Goal: Task Accomplishment & Management: Complete application form

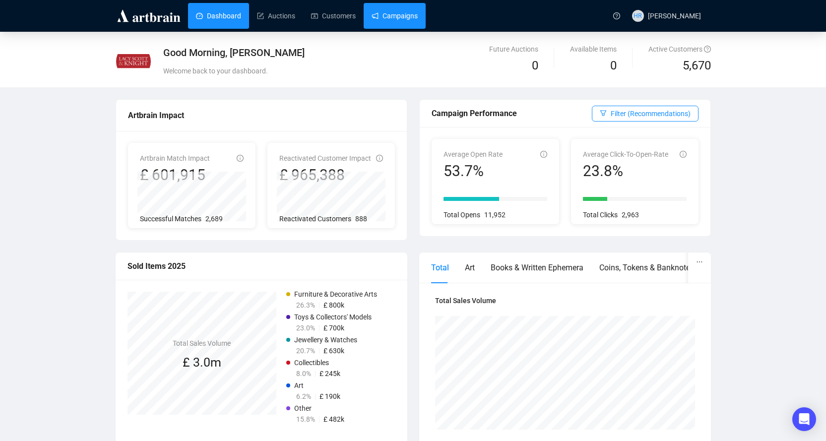
click at [390, 19] on link "Campaigns" at bounding box center [394, 16] width 46 height 26
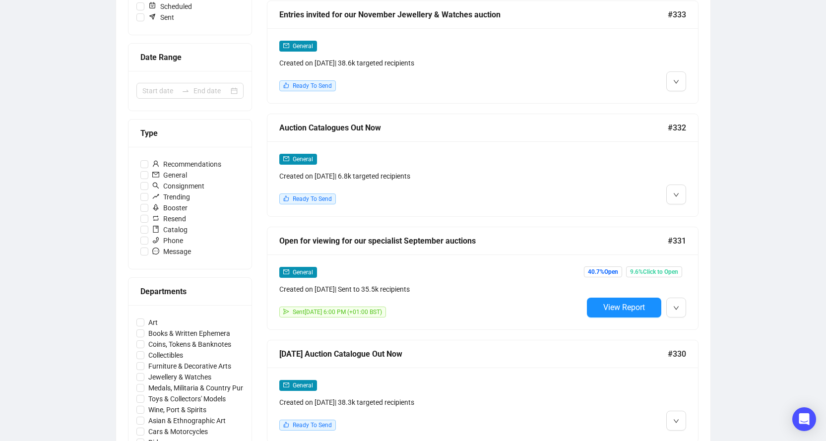
scroll to position [248, 0]
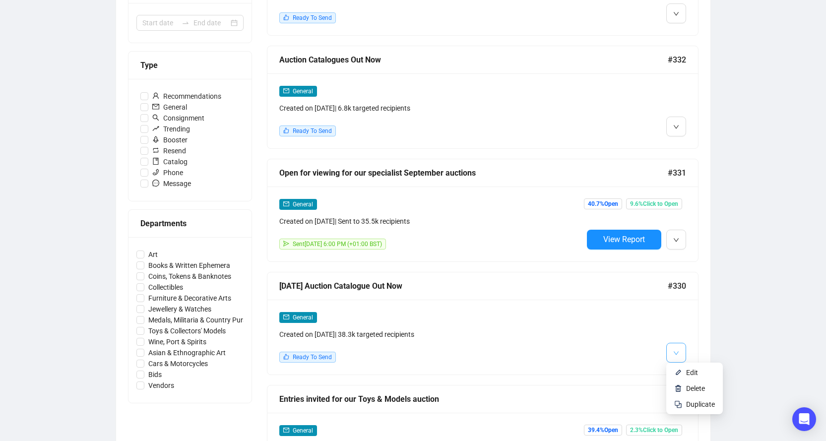
click at [683, 349] on button "button" at bounding box center [676, 353] width 20 height 20
click at [684, 371] on li "Edit" at bounding box center [694, 372] width 53 height 16
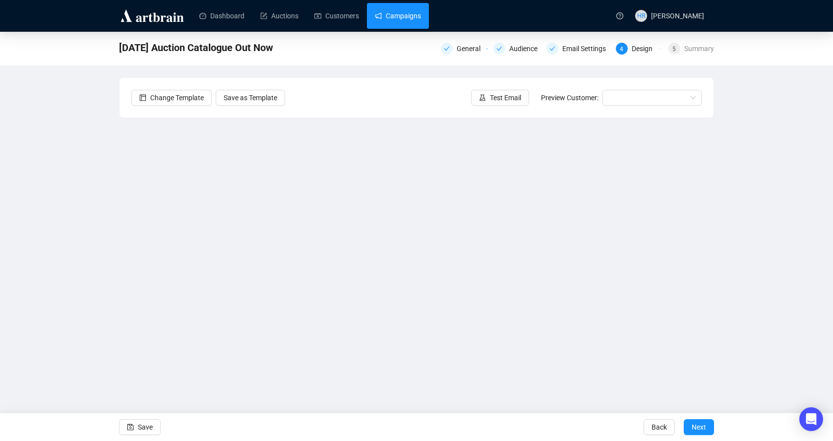
click at [388, 20] on link "Campaigns" at bounding box center [398, 16] width 46 height 26
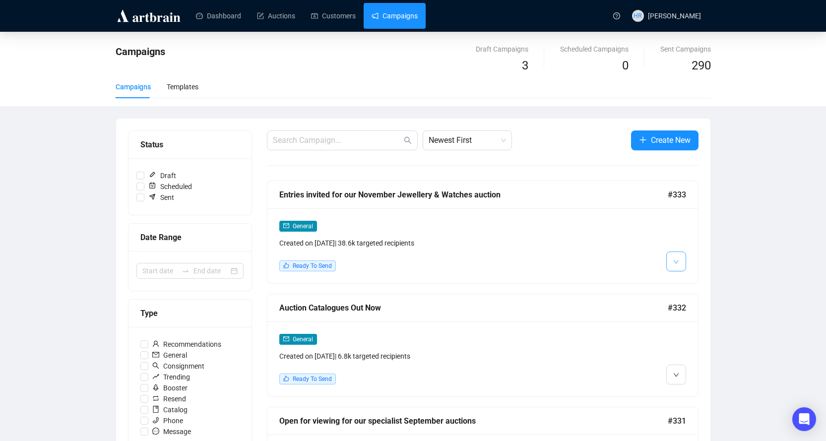
click at [676, 262] on icon "down" at bounding box center [676, 262] width 6 height 6
click at [683, 285] on li "Edit" at bounding box center [694, 283] width 53 height 16
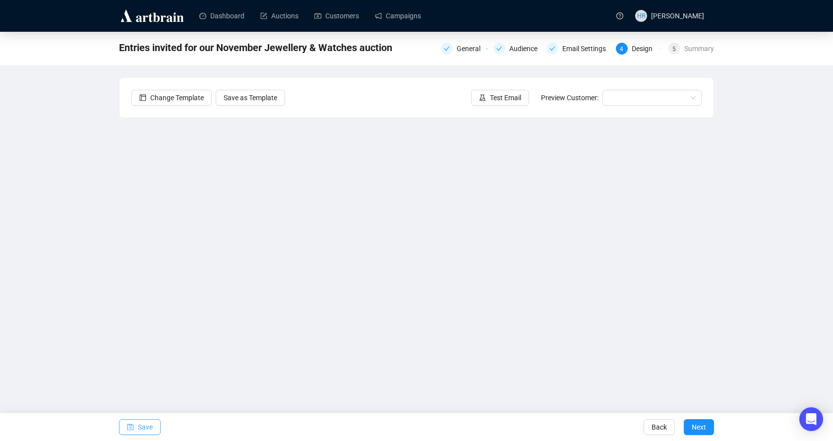
click at [145, 426] on span "Save" at bounding box center [145, 427] width 15 height 28
click at [502, 99] on span "Test Email" at bounding box center [505, 97] width 31 height 11
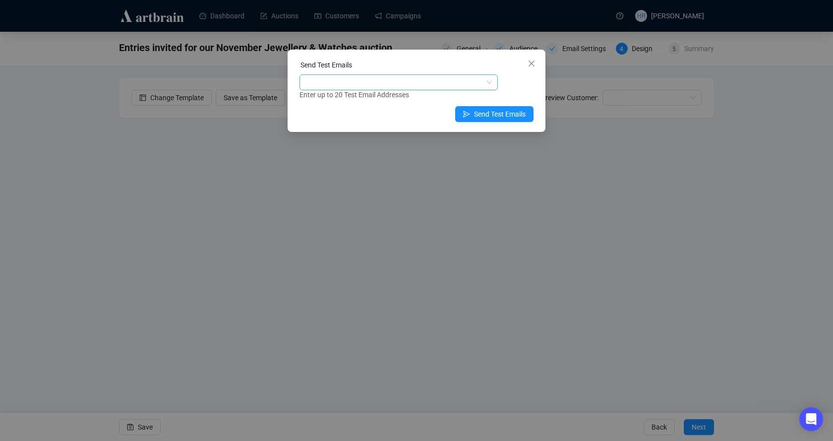
click at [445, 84] on div at bounding box center [393, 82] width 184 height 14
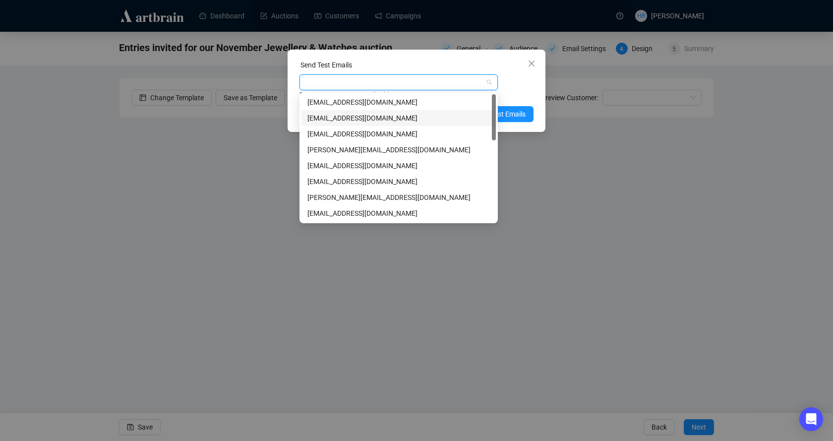
click at [316, 117] on div "[EMAIL_ADDRESS][DOMAIN_NAME]" at bounding box center [398, 118] width 182 height 11
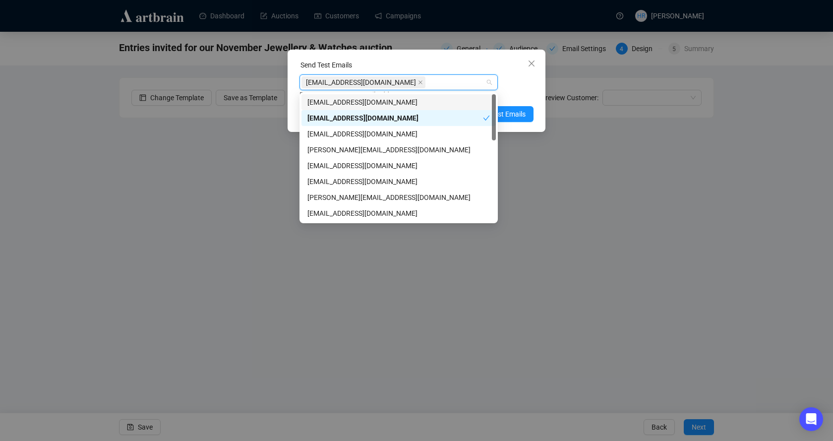
click at [522, 83] on div "[EMAIL_ADDRESS][DOMAIN_NAME] Enter up to 20 Test Email Addresses" at bounding box center [416, 87] width 234 height 26
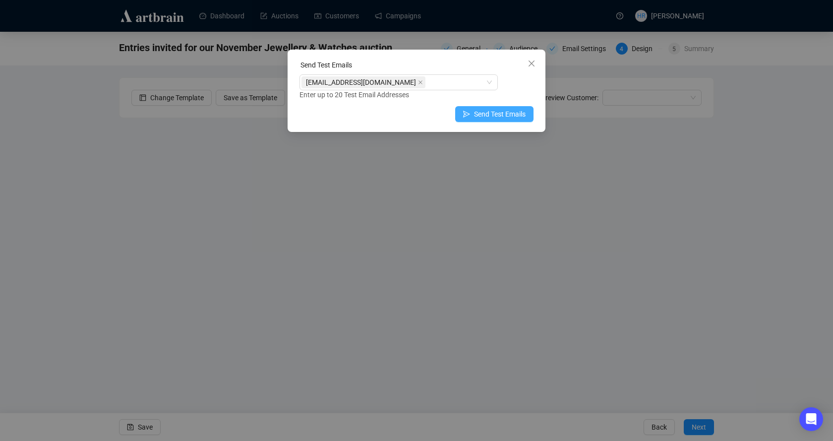
click at [497, 108] on button "Send Test Emails" at bounding box center [494, 114] width 78 height 16
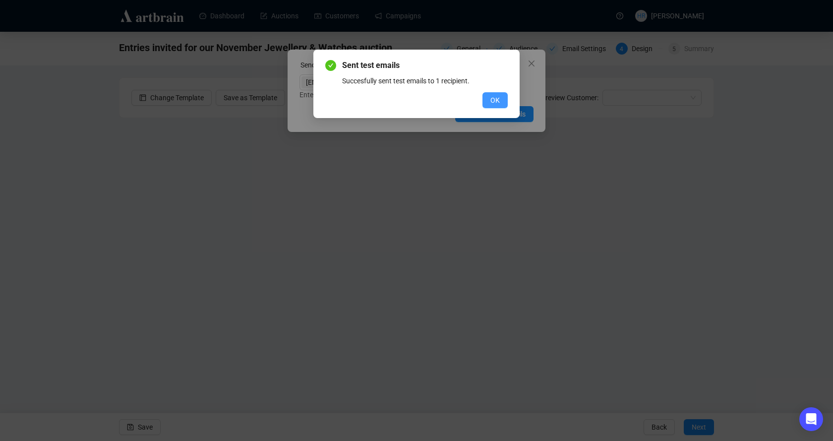
click at [497, 102] on span "OK" at bounding box center [494, 100] width 9 height 11
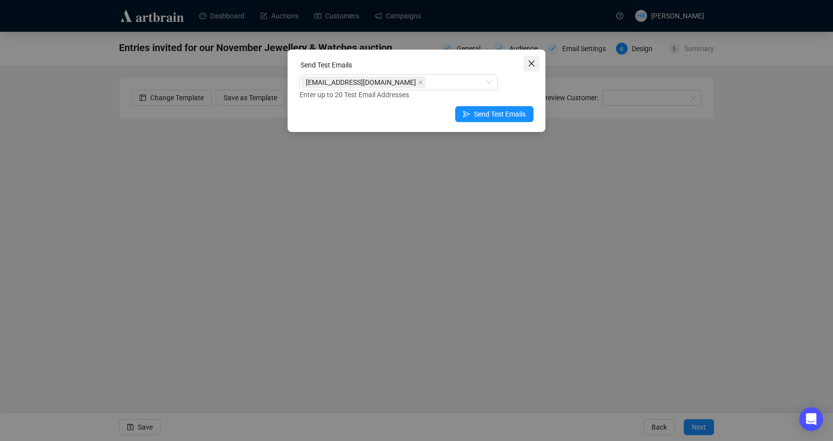
click at [532, 63] on icon "close" at bounding box center [532, 63] width 6 height 6
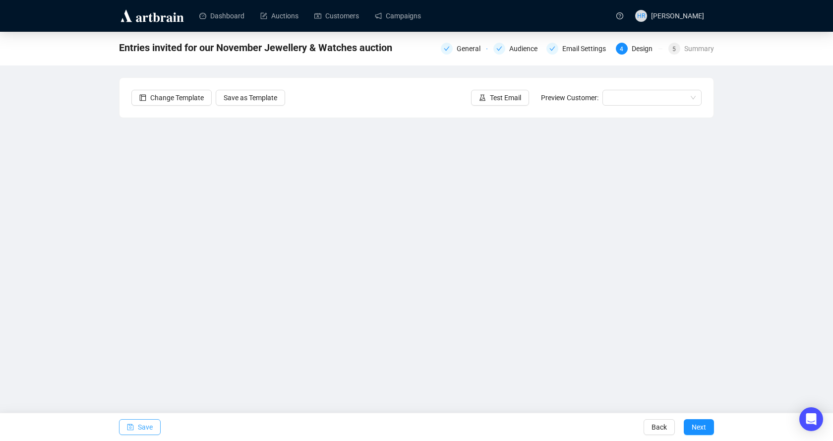
click at [152, 424] on button "Save" at bounding box center [140, 427] width 42 height 16
click at [151, 427] on span "Save" at bounding box center [145, 427] width 15 height 28
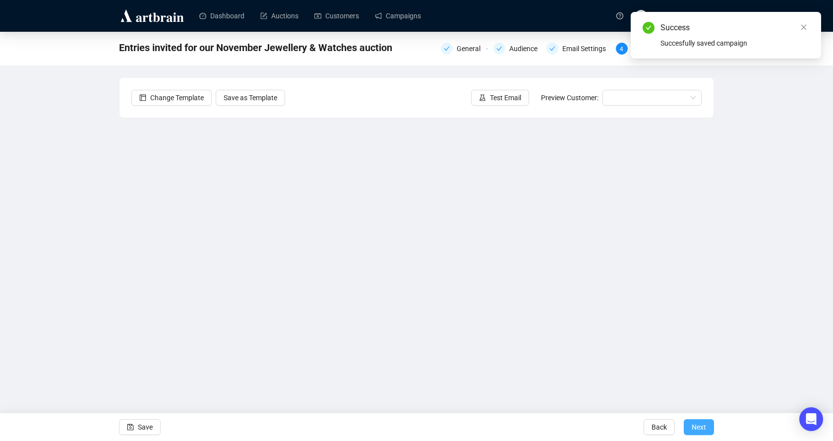
click at [698, 419] on span "Next" at bounding box center [699, 427] width 14 height 28
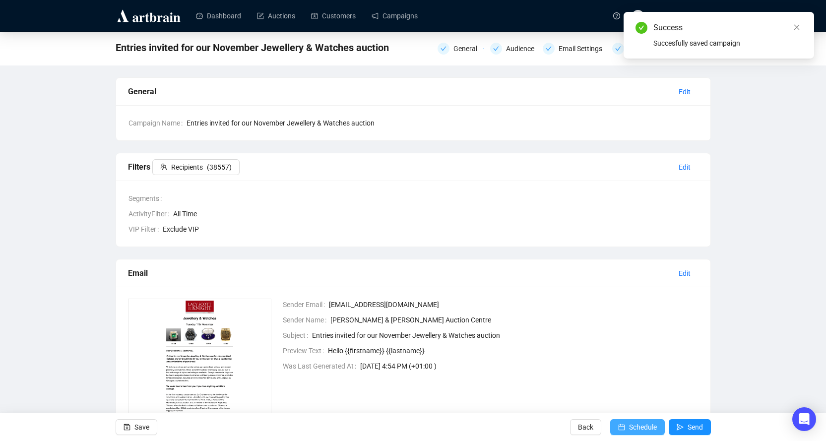
click at [639, 424] on span "Schedule" at bounding box center [643, 427] width 28 height 28
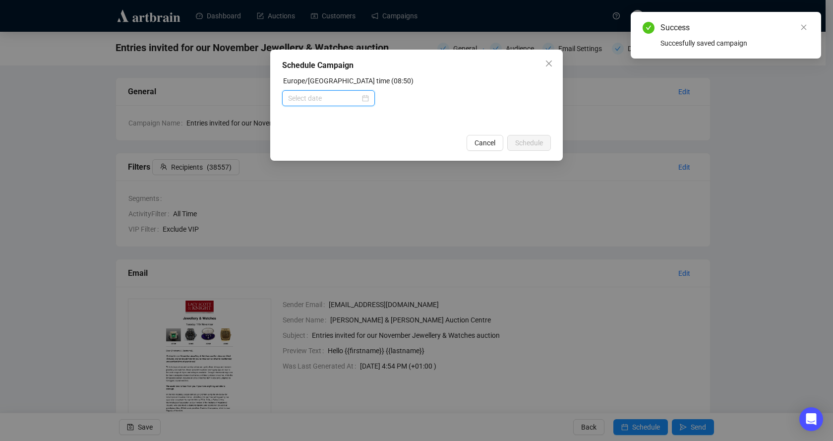
click at [311, 98] on input at bounding box center [324, 98] width 72 height 11
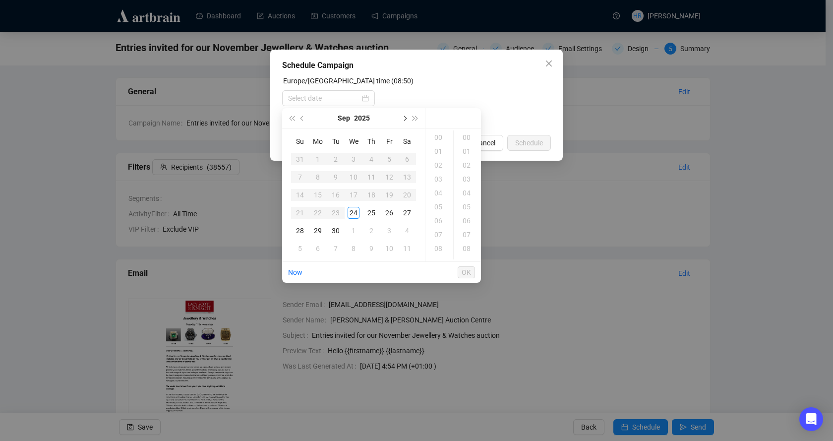
click at [404, 117] on span "Next month (PageDown)" at bounding box center [404, 118] width 5 height 5
click at [353, 159] on div "1" at bounding box center [354, 159] width 12 height 12
click at [438, 173] on div "17" at bounding box center [439, 175] width 24 height 14
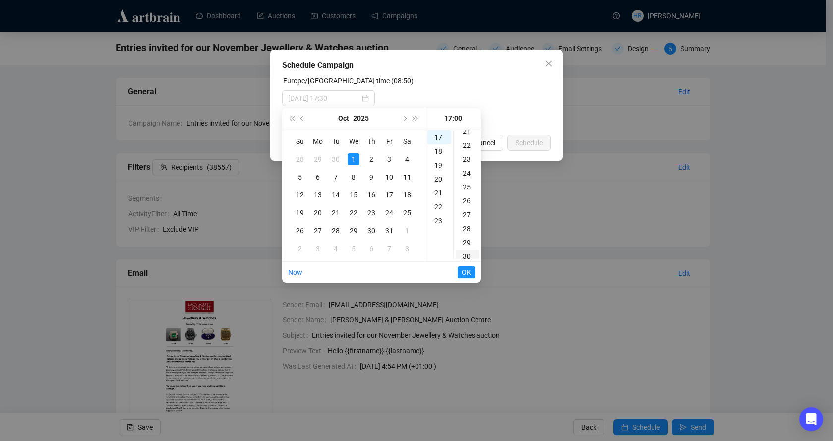
click at [467, 252] on div "30" at bounding box center [468, 256] width 24 height 14
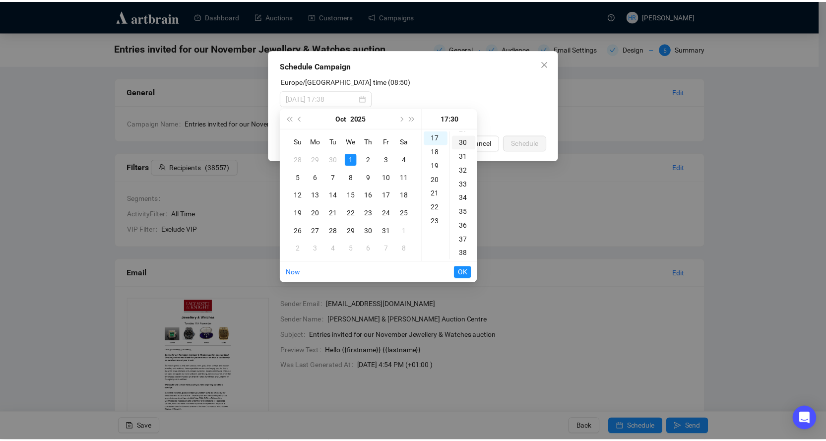
scroll to position [417, 0]
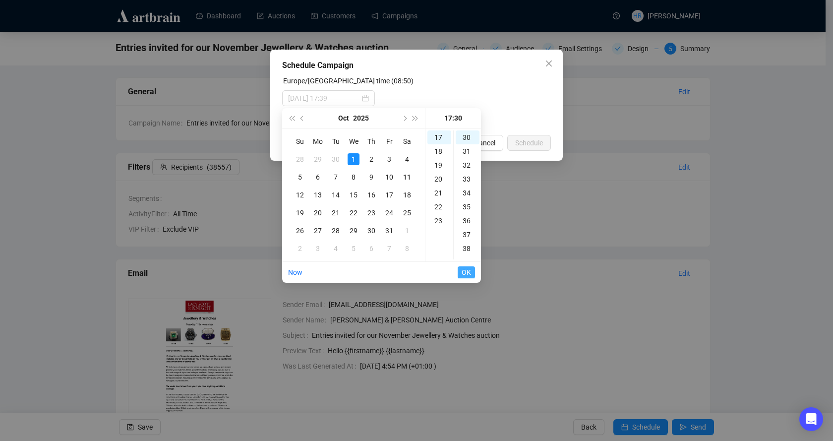
type input "[DATE] 17:30"
click at [469, 270] on span "OK" at bounding box center [466, 272] width 9 height 19
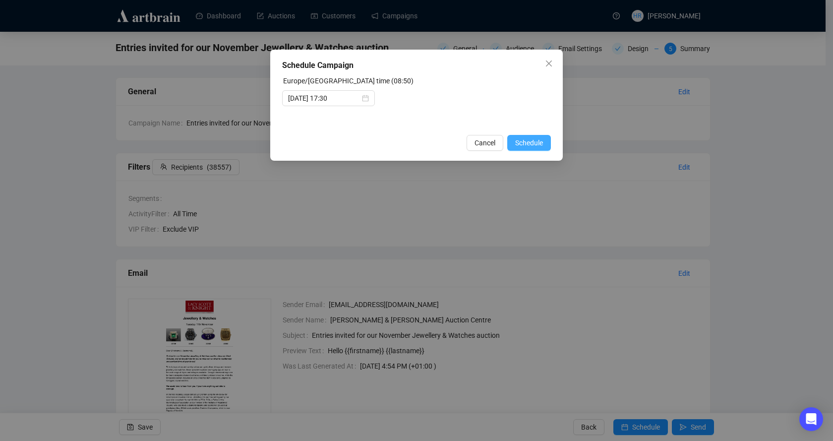
click at [533, 137] on button "Schedule" at bounding box center [529, 143] width 44 height 16
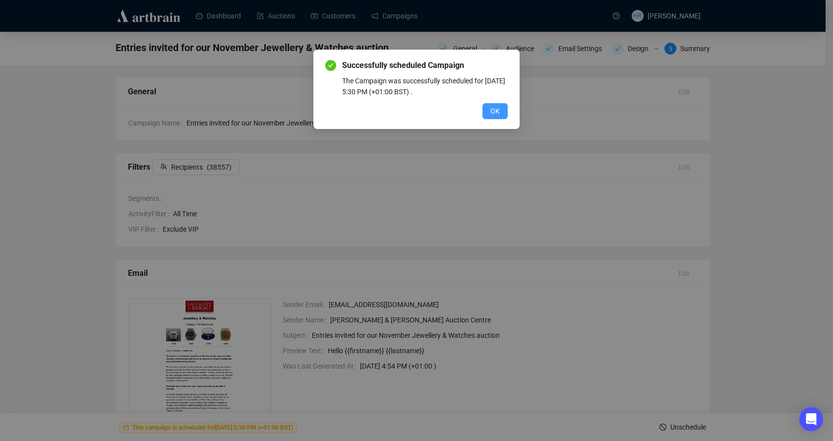
click at [490, 109] on span "OK" at bounding box center [494, 111] width 9 height 11
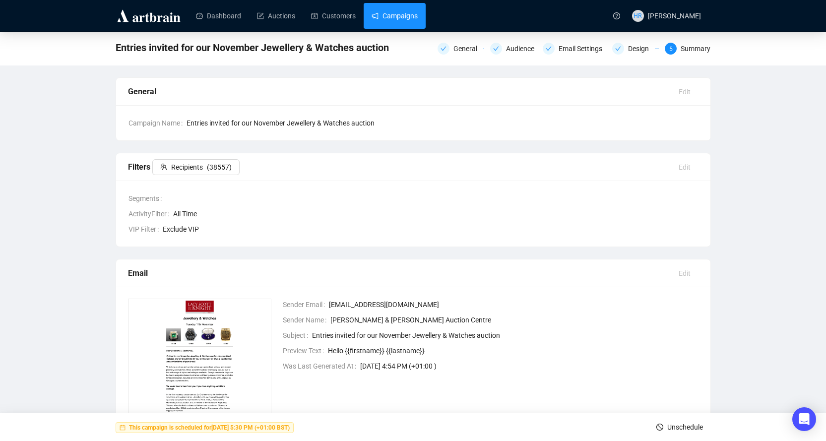
click at [399, 14] on link "Campaigns" at bounding box center [394, 16] width 46 height 26
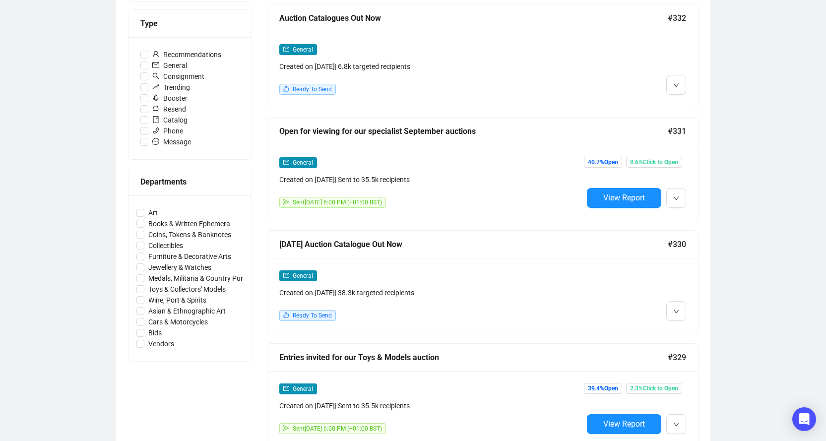
scroll to position [298, 0]
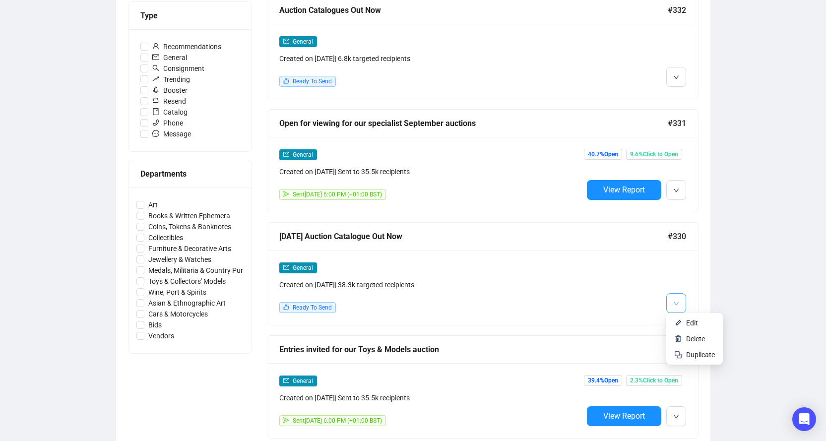
click at [673, 305] on span "button" at bounding box center [676, 303] width 6 height 12
click at [676, 323] on img at bounding box center [678, 323] width 8 height 8
